Goal: Information Seeking & Learning: Learn about a topic

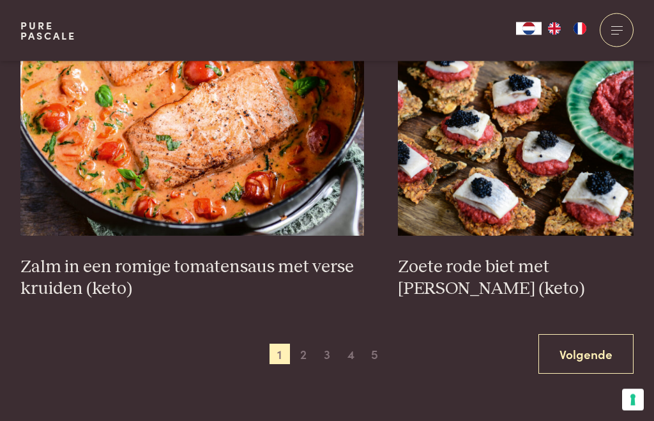
scroll to position [2351, 0]
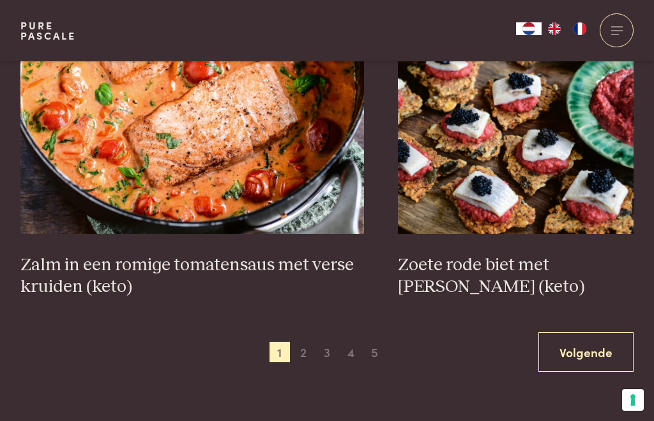
click at [573, 363] on link "Volgende" at bounding box center [585, 352] width 95 height 40
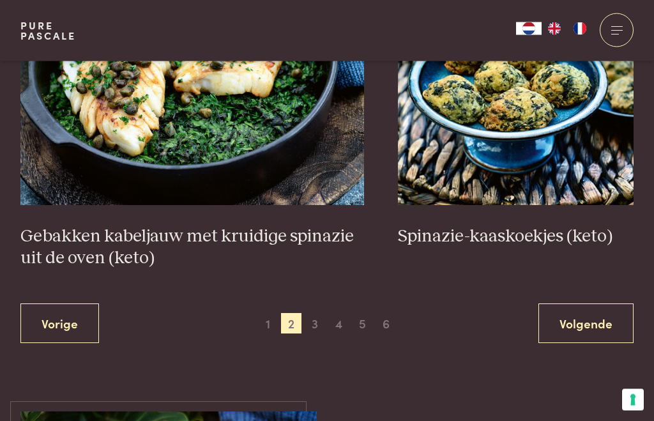
scroll to position [2336, 0]
click at [578, 333] on link "Volgende" at bounding box center [585, 323] width 95 height 40
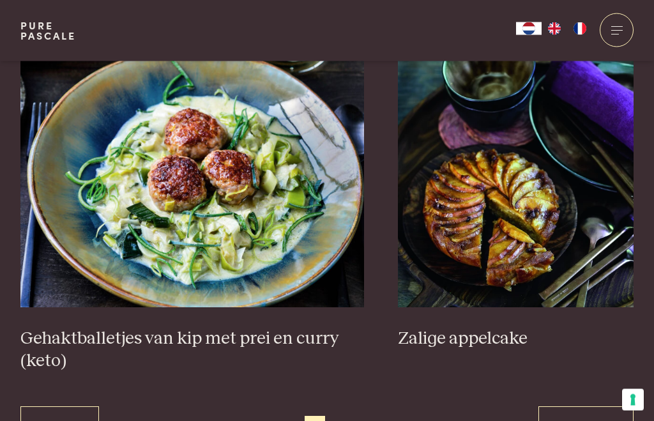
scroll to position [2428, 0]
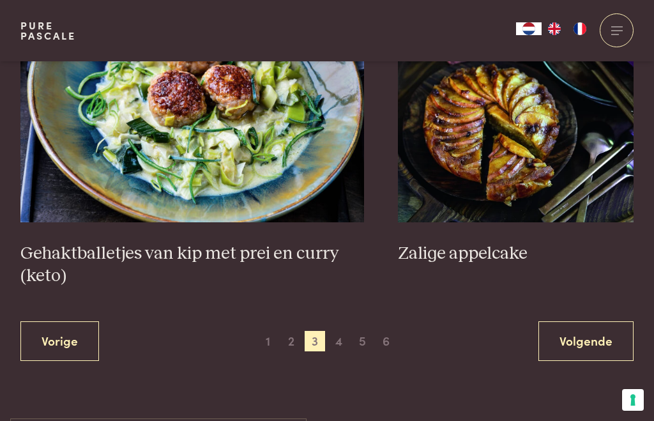
click at [567, 333] on link "Volgende" at bounding box center [585, 341] width 95 height 40
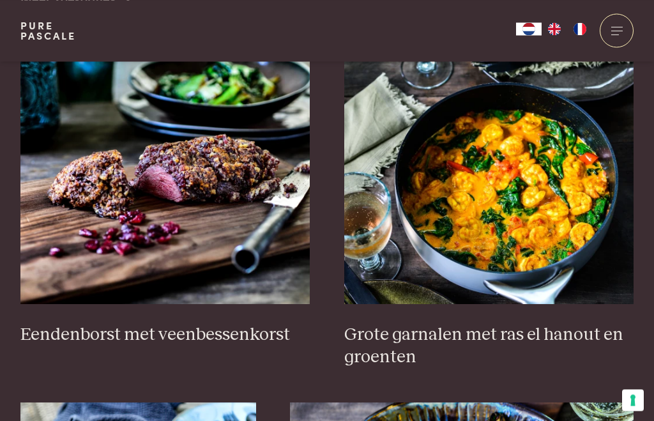
scroll to position [498, 0]
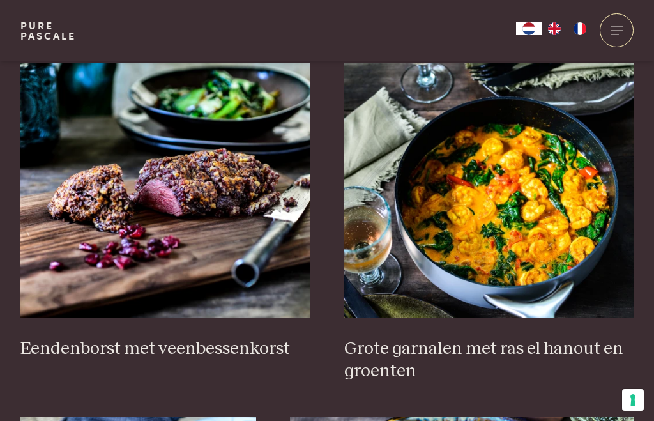
click at [399, 347] on h3 "Grote garnalen met ras el hanout en groenten" at bounding box center [489, 360] width 290 height 44
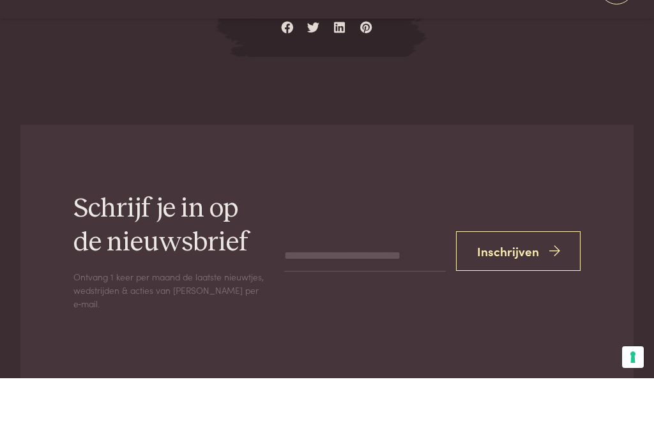
scroll to position [2549, 0]
